Goal: Use online tool/utility: Utilize a website feature to perform a specific function

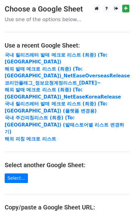
scroll to position [112, 0]
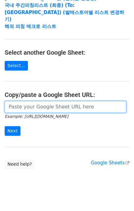
click at [47, 101] on input "url" at bounding box center [66, 107] width 122 height 12
paste input "[URL][DOMAIN_NAME]"
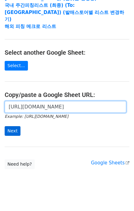
type input "[URL][DOMAIN_NAME]"
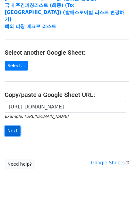
click at [9, 126] on input "Next" at bounding box center [13, 131] width 16 height 10
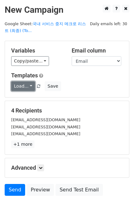
click at [24, 90] on link "Load..." at bounding box center [23, 86] width 24 height 10
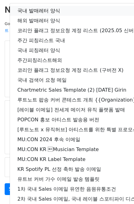
click at [47, 11] on link "국내 발매레터 양식" at bounding box center [109, 11] width 199 height 10
